Goal: Book appointment/travel/reservation

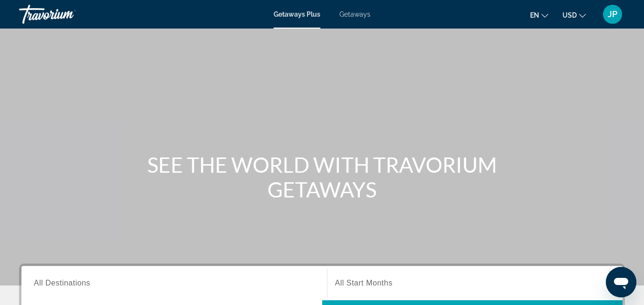
click at [93, 282] on input "Destination All Destinations" at bounding box center [174, 283] width 281 height 11
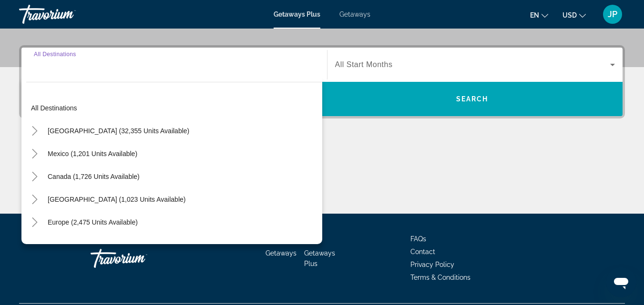
scroll to position [233, 0]
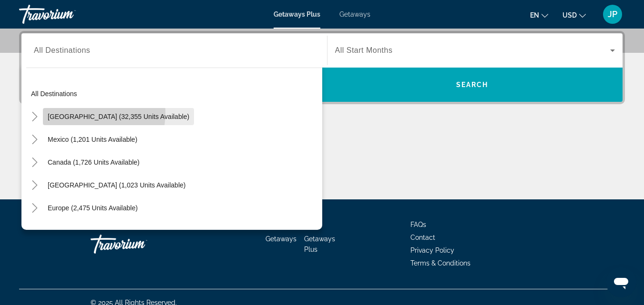
click at [73, 112] on span "Search widget" at bounding box center [118, 116] width 151 height 23
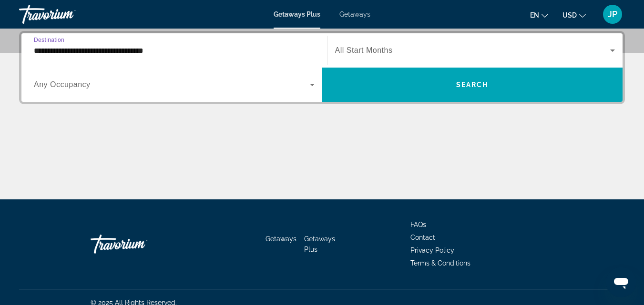
click at [125, 51] on input "**********" at bounding box center [174, 50] width 281 height 11
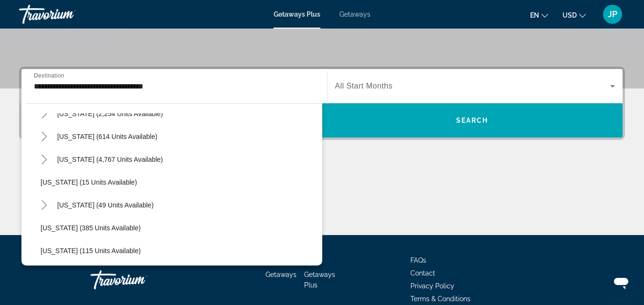
scroll to position [111, 0]
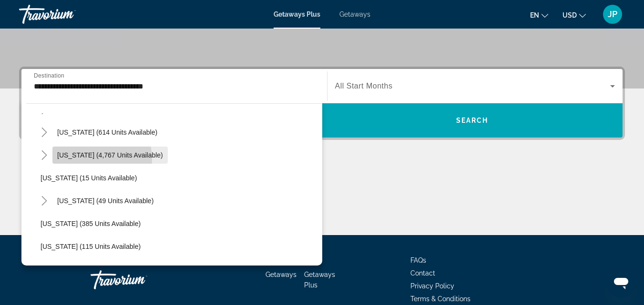
click at [81, 160] on span "Search widget" at bounding box center [109, 155] width 115 height 23
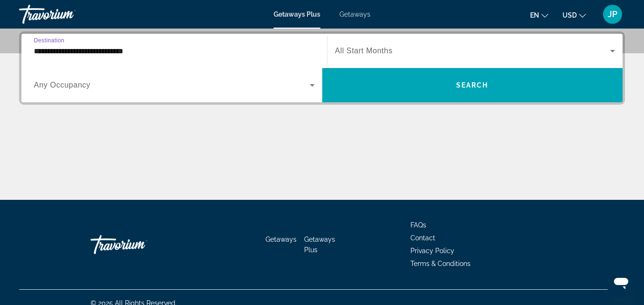
scroll to position [233, 0]
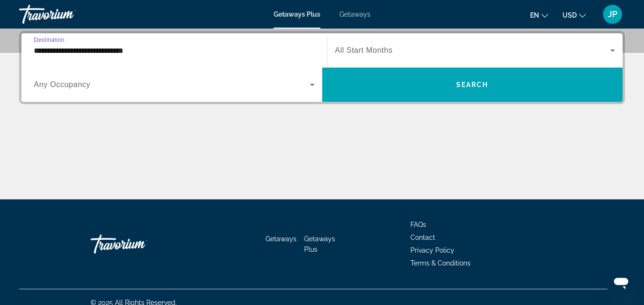
click at [117, 52] on input "**********" at bounding box center [174, 50] width 281 height 11
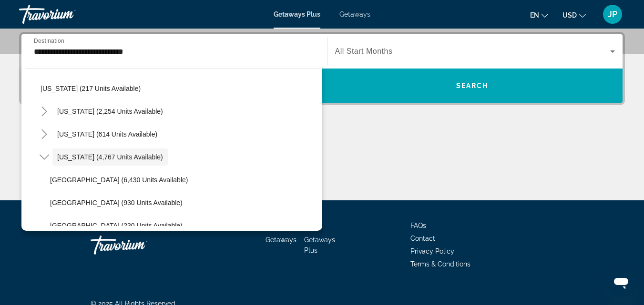
scroll to position [42, 0]
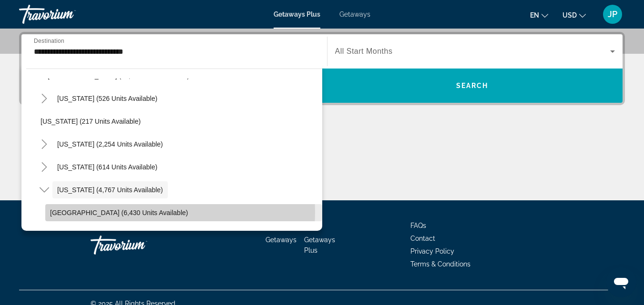
click at [121, 212] on span "[GEOGRAPHIC_DATA] (6,430 units available)" at bounding box center [119, 213] width 138 height 8
type input "**********"
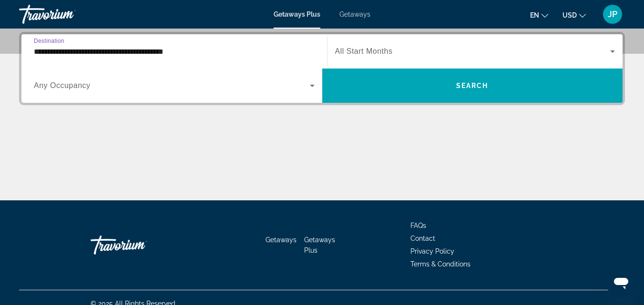
scroll to position [233, 0]
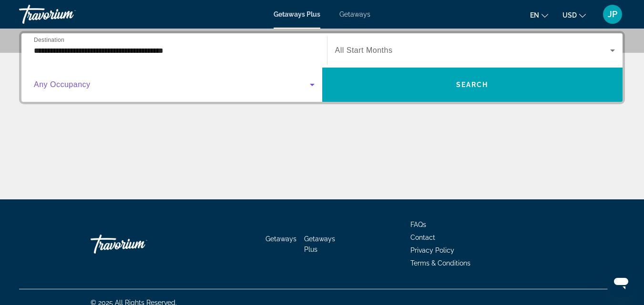
click at [93, 86] on span "Search widget" at bounding box center [172, 84] width 276 height 11
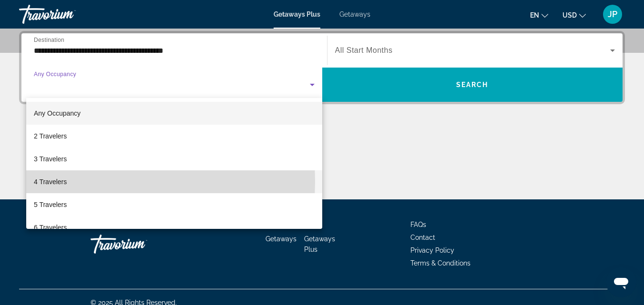
click at [50, 182] on span "4 Travelers" at bounding box center [50, 181] width 33 height 11
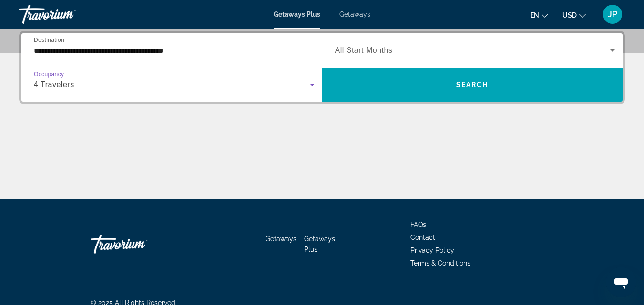
click at [436, 48] on span "Search widget" at bounding box center [472, 50] width 275 height 11
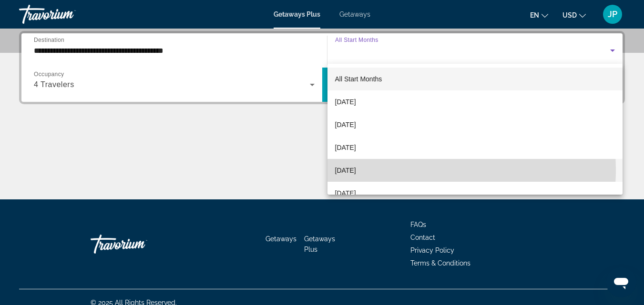
click at [356, 170] on span "[DATE]" at bounding box center [345, 170] width 21 height 11
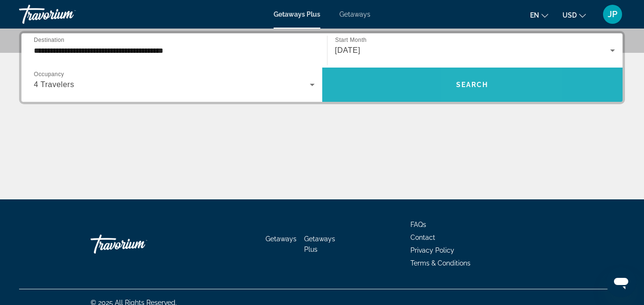
click at [472, 89] on span "Search widget" at bounding box center [472, 84] width 301 height 23
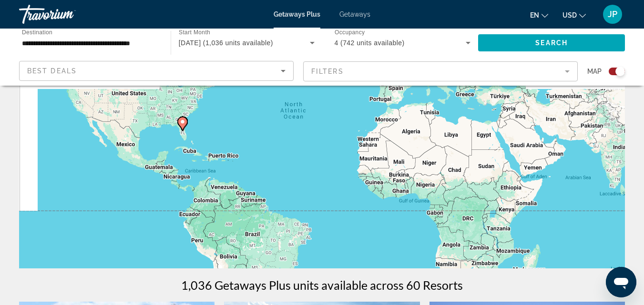
scroll to position [114, 0]
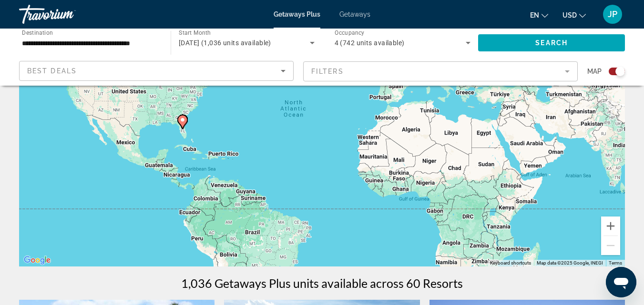
click at [610, 70] on div "Search widget" at bounding box center [616, 72] width 16 height 8
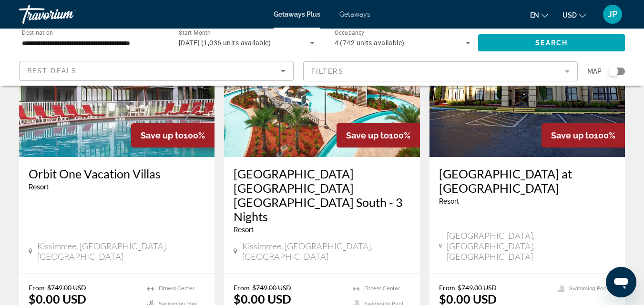
scroll to position [0, 0]
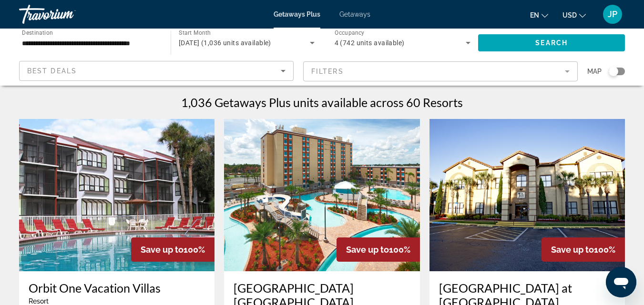
click at [545, 71] on mat-form-field "Filters" at bounding box center [440, 71] width 274 height 20
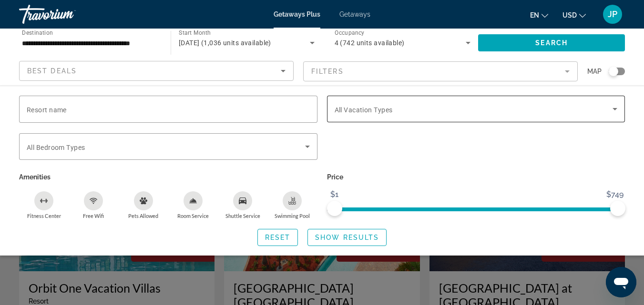
click at [419, 116] on div "Search widget" at bounding box center [475, 109] width 283 height 27
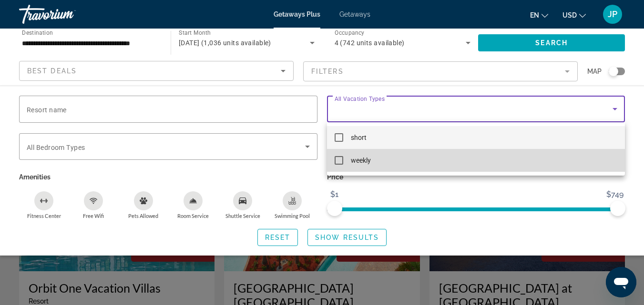
click at [337, 162] on mat-pseudo-checkbox at bounding box center [338, 160] width 9 height 9
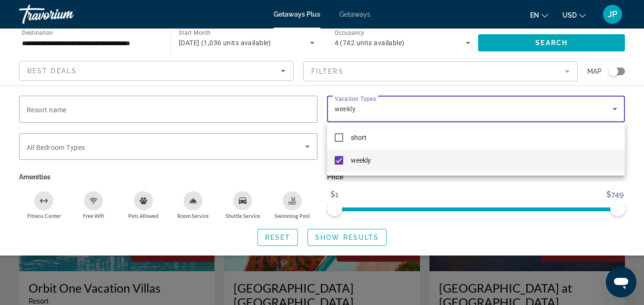
click at [297, 150] on div at bounding box center [322, 152] width 644 height 305
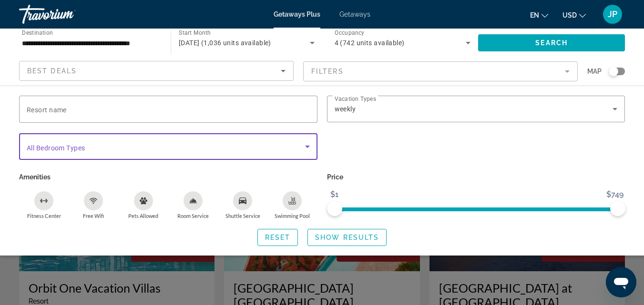
click at [309, 147] on icon "Search widget" at bounding box center [307, 146] width 11 height 11
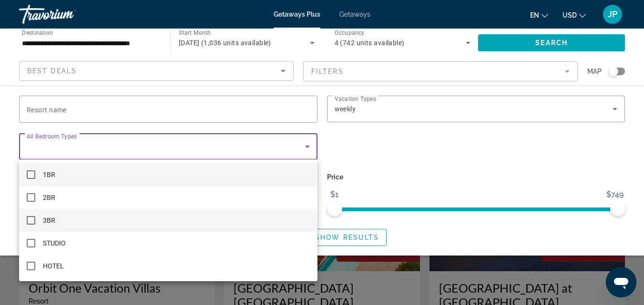
click at [30, 219] on mat-pseudo-checkbox at bounding box center [31, 220] width 9 height 9
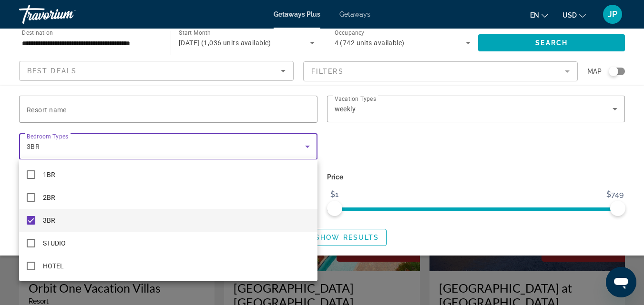
click at [345, 151] on div at bounding box center [322, 152] width 644 height 305
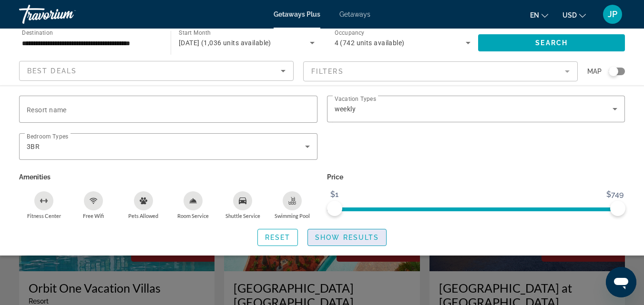
click at [329, 239] on span "Show Results" at bounding box center [347, 238] width 64 height 8
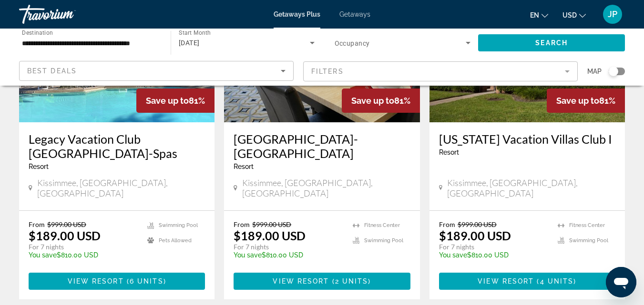
scroll to position [151, 0]
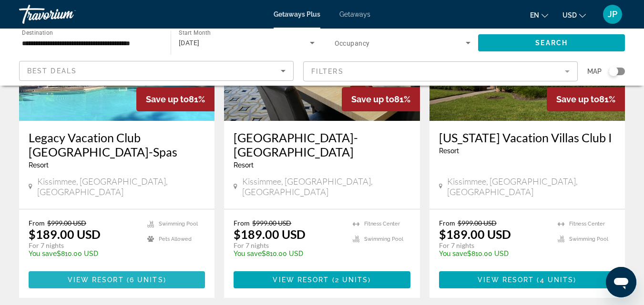
click at [101, 276] on span "View Resort" at bounding box center [96, 280] width 56 height 8
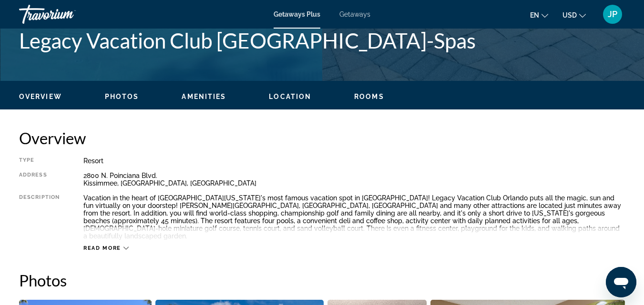
scroll to position [314, 0]
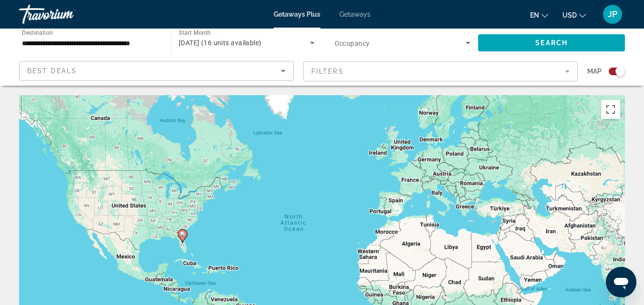
click at [606, 69] on div "Search widget" at bounding box center [612, 72] width 23 height 8
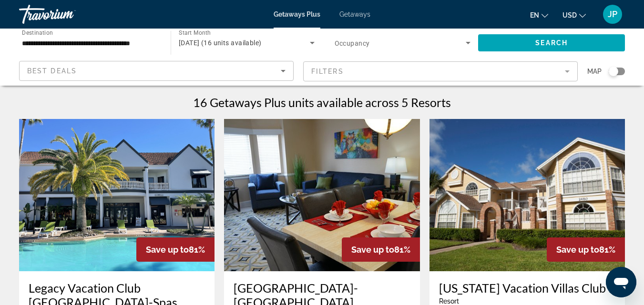
click at [280, 73] on icon "Sort by" at bounding box center [282, 70] width 11 height 11
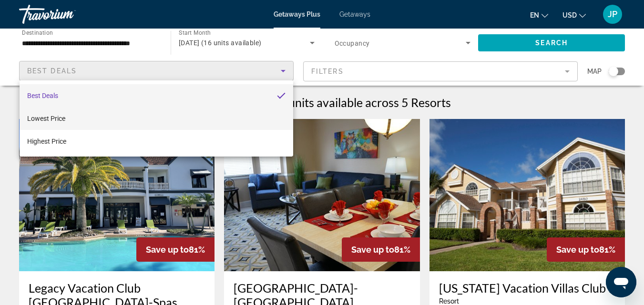
click at [61, 120] on span "Lowest Price" at bounding box center [46, 119] width 38 height 8
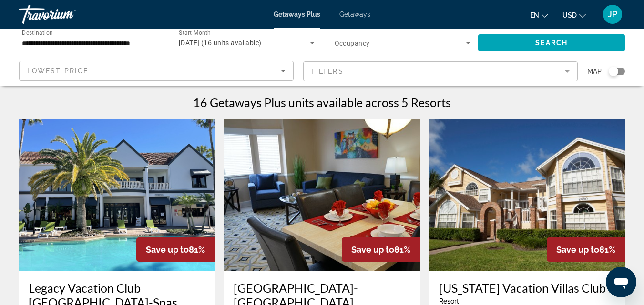
click at [374, 69] on mat-form-field "Filters" at bounding box center [440, 71] width 274 height 20
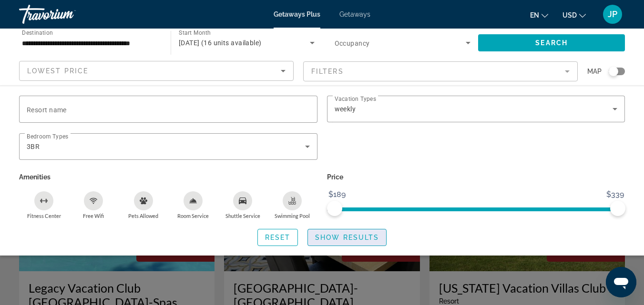
click at [321, 238] on span "Show Results" at bounding box center [347, 238] width 64 height 8
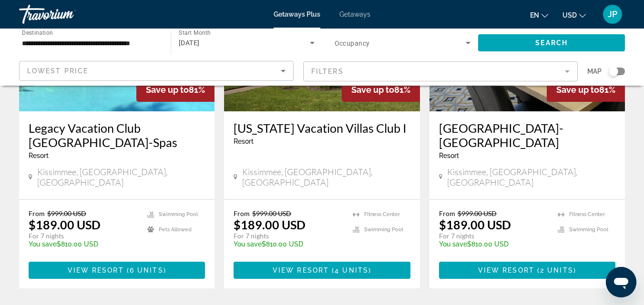
scroll to position [170, 0]
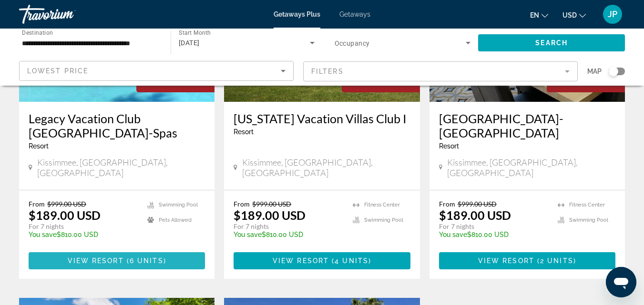
click at [124, 257] on span "Main content" at bounding box center [125, 261] width 3 height 8
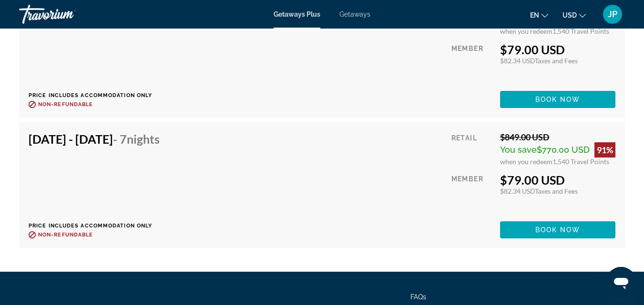
scroll to position [4361, 0]
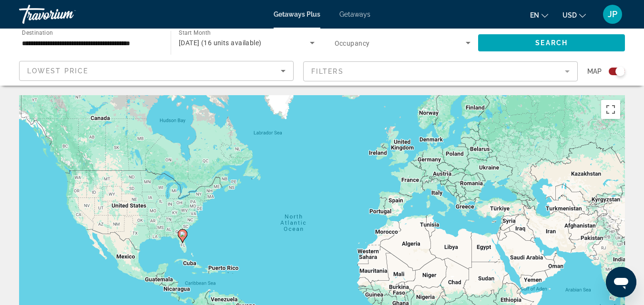
click at [618, 74] on div "Search widget" at bounding box center [620, 72] width 10 height 10
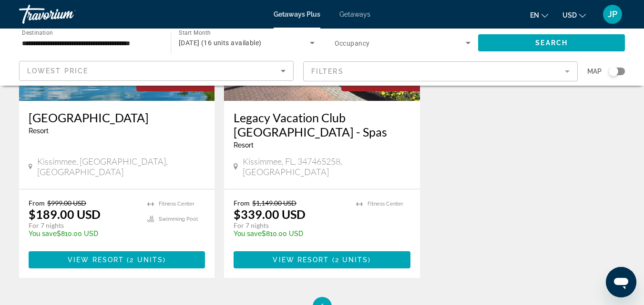
scroll to position [531, 0]
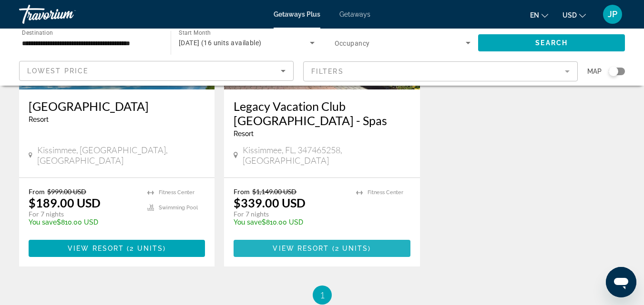
click at [328, 245] on span "View Resort" at bounding box center [300, 249] width 56 height 8
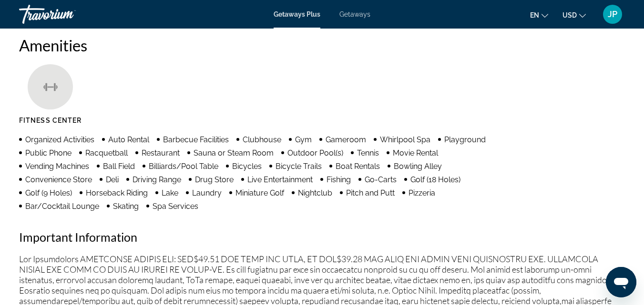
scroll to position [575, 0]
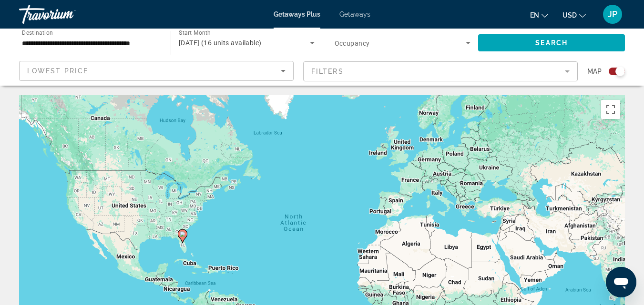
click at [592, 72] on span "Map" at bounding box center [594, 71] width 14 height 13
click at [609, 72] on div "Search widget" at bounding box center [616, 72] width 16 height 8
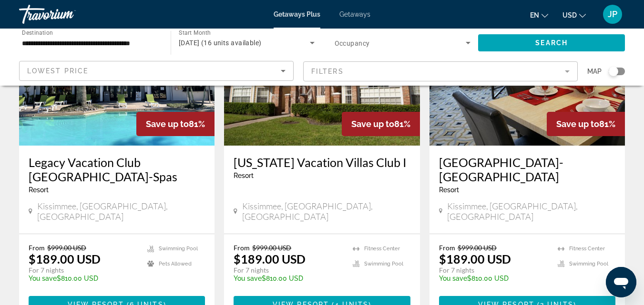
scroll to position [124, 0]
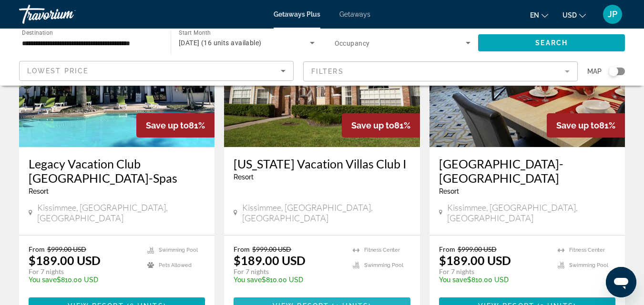
click at [343, 302] on span "4 units" at bounding box center [351, 306] width 34 height 8
